Goal: Information Seeking & Learning: Learn about a topic

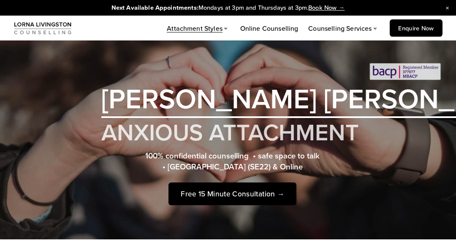
click at [445, 9] on span "Close Announcement" at bounding box center [446, 8] width 17 height 17
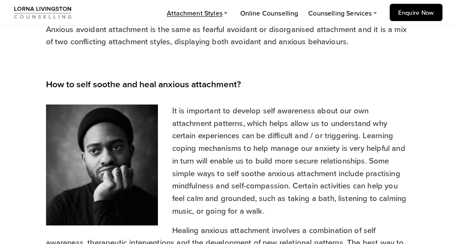
scroll to position [653, 0]
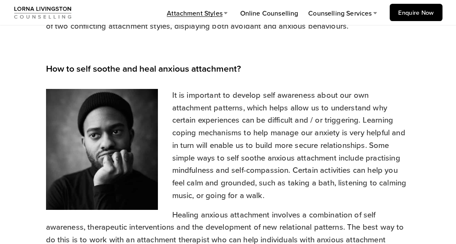
click at [240, 97] on p "It is important to develop self awareness about our own attachment patterns, wh…" at bounding box center [228, 145] width 364 height 113
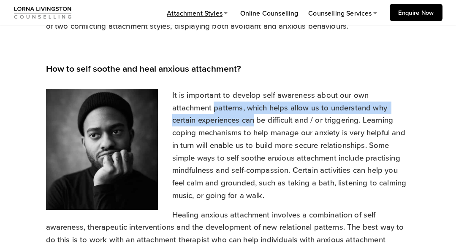
drag, startPoint x: 240, startPoint y: 97, endPoint x: 249, endPoint y: 109, distance: 14.8
click at [249, 109] on p "It is important to develop self awareness about our own attachment patterns, wh…" at bounding box center [228, 145] width 364 height 113
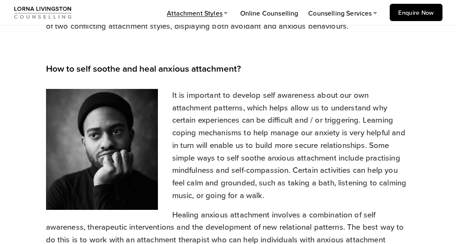
click at [259, 107] on p "It is important to develop self awareness about our own attachment patterns, wh…" at bounding box center [228, 145] width 364 height 113
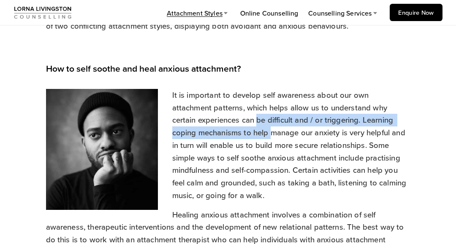
drag, startPoint x: 259, startPoint y: 107, endPoint x: 268, endPoint y: 118, distance: 13.8
click at [268, 118] on p "It is important to develop self awareness about our own attachment patterns, wh…" at bounding box center [228, 145] width 364 height 113
click at [228, 122] on p "It is important to develop self awareness about our own attachment patterns, wh…" at bounding box center [228, 145] width 364 height 113
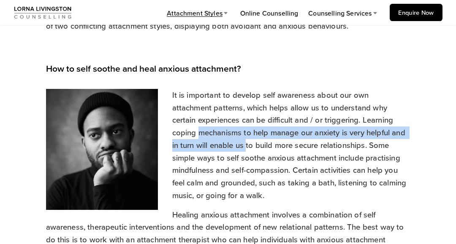
drag, startPoint x: 228, startPoint y: 122, endPoint x: 246, endPoint y: 135, distance: 22.4
click at [246, 135] on p "It is important to develop self awareness about our own attachment patterns, wh…" at bounding box center [228, 145] width 364 height 113
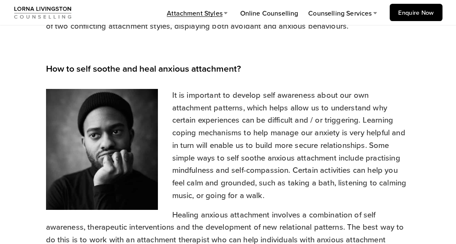
click at [262, 136] on p "It is important to develop self awareness about our own attachment patterns, wh…" at bounding box center [228, 145] width 364 height 113
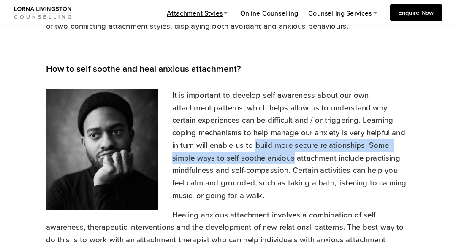
drag, startPoint x: 262, startPoint y: 136, endPoint x: 277, endPoint y: 149, distance: 19.7
click at [277, 149] on p "It is important to develop self awareness about our own attachment patterns, wh…" at bounding box center [228, 145] width 364 height 113
click at [211, 151] on p "It is important to develop self awareness about our own attachment patterns, wh…" at bounding box center [228, 145] width 364 height 113
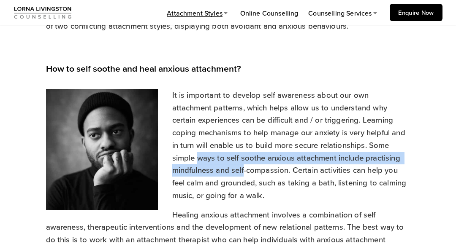
drag, startPoint x: 211, startPoint y: 151, endPoint x: 233, endPoint y: 158, distance: 23.0
click at [233, 158] on p "It is important to develop self awareness about our own attachment patterns, wh…" at bounding box center [228, 145] width 364 height 113
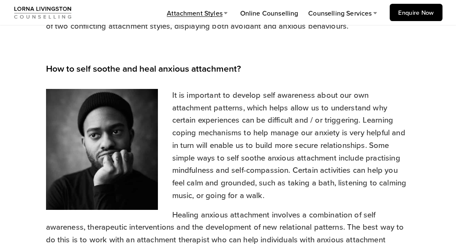
click at [263, 163] on p "It is important to develop self awareness about our own attachment patterns, wh…" at bounding box center [228, 145] width 364 height 113
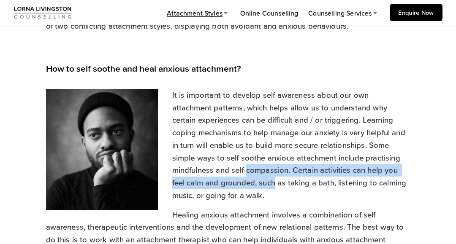
drag, startPoint x: 263, startPoint y: 163, endPoint x: 263, endPoint y: 176, distance: 13.1
click at [263, 176] on p "It is important to develop self awareness about our own attachment patterns, wh…" at bounding box center [228, 145] width 364 height 113
click at [239, 168] on p "It is important to develop self awareness about our own attachment patterns, wh…" at bounding box center [228, 145] width 364 height 113
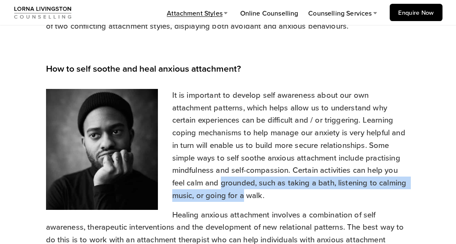
drag, startPoint x: 239, startPoint y: 168, endPoint x: 241, endPoint y: 181, distance: 13.6
click at [241, 181] on p "It is important to develop self awareness about our own attachment patterns, wh…" at bounding box center [228, 145] width 364 height 113
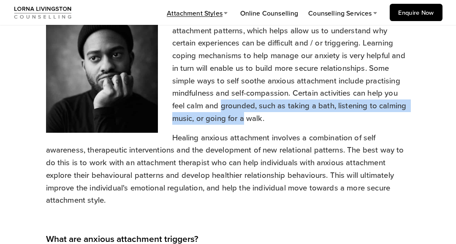
scroll to position [749, 0]
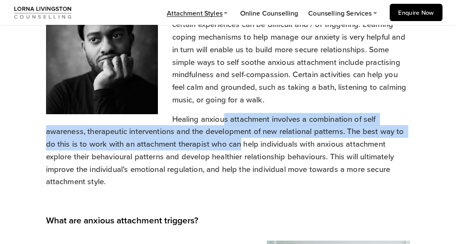
drag, startPoint x: 224, startPoint y: 208, endPoint x: 239, endPoint y: 134, distance: 75.9
click at [239, 134] on p "Healing anxious attachment involves a combination of self awareness, therapeuti…" at bounding box center [228, 157] width 364 height 88
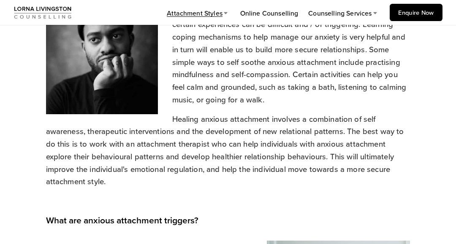
click at [173, 113] on p "Healing anxious attachment involves a combination of self awareness, therapeuti…" at bounding box center [228, 157] width 364 height 88
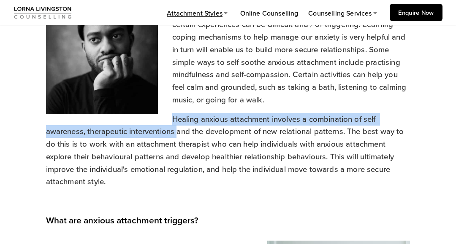
drag, startPoint x: 173, startPoint y: 109, endPoint x: 175, endPoint y: 126, distance: 17.3
click at [175, 126] on p "Healing anxious attachment involves a combination of self awareness, therapeuti…" at bounding box center [228, 157] width 364 height 88
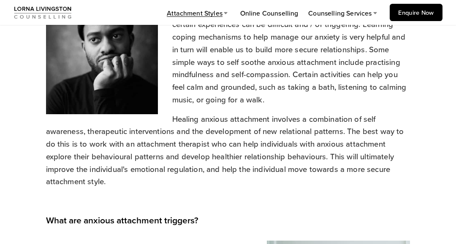
click at [174, 154] on p "Healing anxious attachment involves a combination of self awareness, therapeuti…" at bounding box center [228, 157] width 364 height 88
click at [173, 113] on p "Healing anxious attachment involves a combination of self awareness, therapeuti…" at bounding box center [228, 157] width 364 height 88
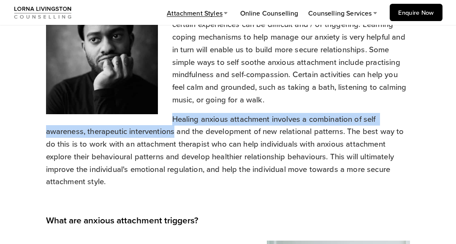
drag, startPoint x: 173, startPoint y: 107, endPoint x: 174, endPoint y: 123, distance: 16.1
click at [174, 123] on p "Healing anxious attachment involves a combination of self awareness, therapeuti…" at bounding box center [228, 157] width 364 height 88
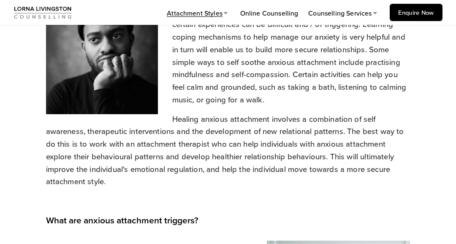
click at [160, 135] on p "Healing anxious attachment involves a combination of self awareness, therapeuti…" at bounding box center [228, 157] width 364 height 88
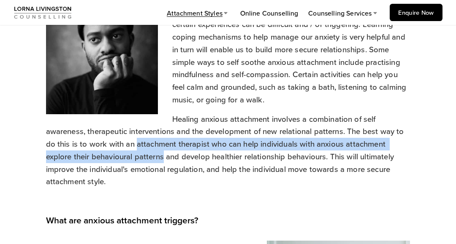
drag, startPoint x: 160, startPoint y: 135, endPoint x: 160, endPoint y: 150, distance: 14.8
click at [160, 150] on p "Healing anxious attachment involves a combination of self awareness, therapeuti…" at bounding box center [228, 157] width 364 height 88
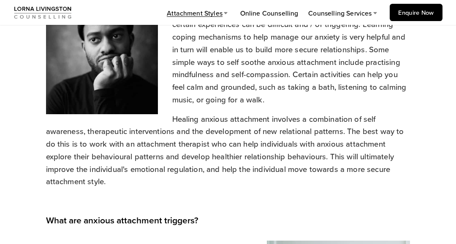
click at [162, 168] on p "Healing anxious attachment involves a combination of self awareness, therapeuti…" at bounding box center [228, 157] width 364 height 88
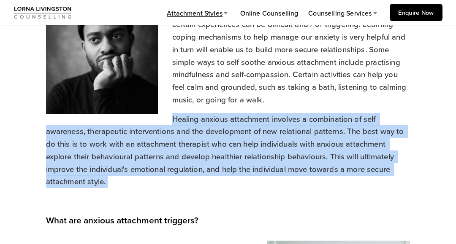
click at [162, 168] on p "Healing anxious attachment involves a combination of self awareness, therapeuti…" at bounding box center [228, 157] width 364 height 88
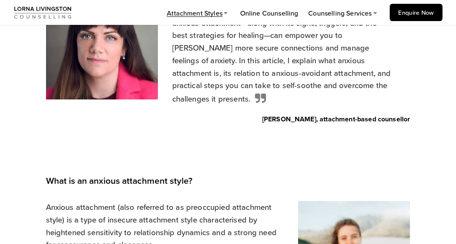
scroll to position [0, 0]
